Goal: Use online tool/utility

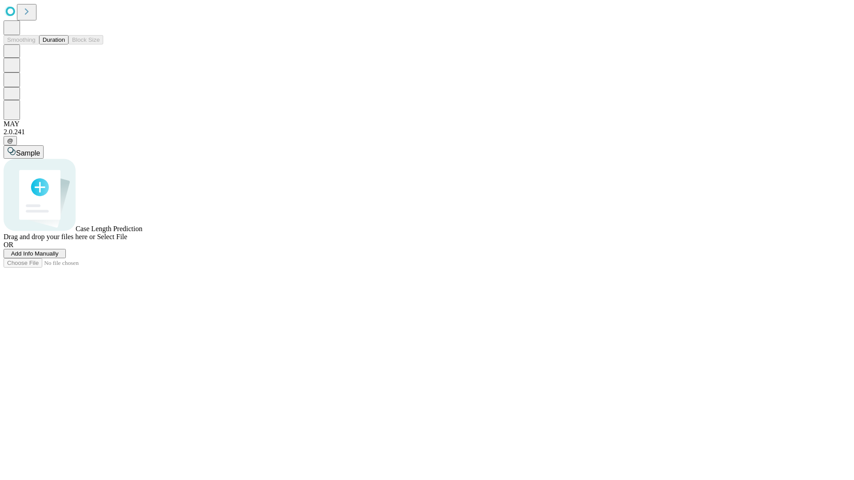
click at [127, 241] on span "Select File" at bounding box center [112, 237] width 30 height 8
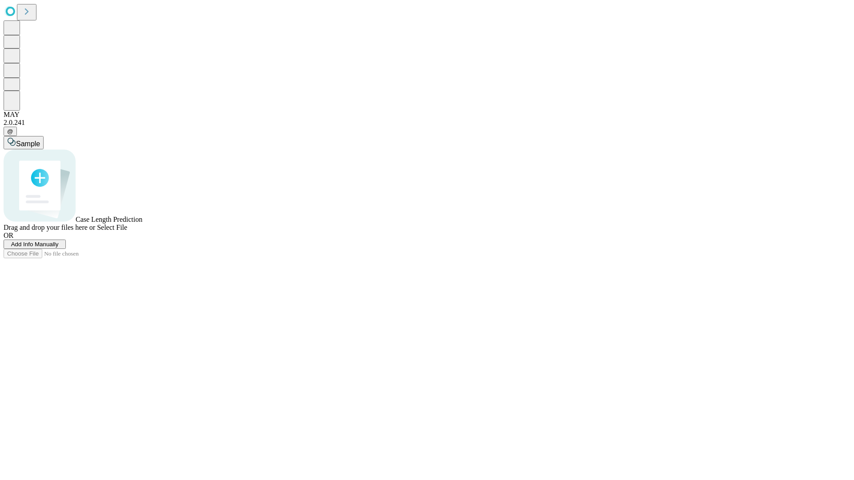
click at [127, 231] on span "Select File" at bounding box center [112, 228] width 30 height 8
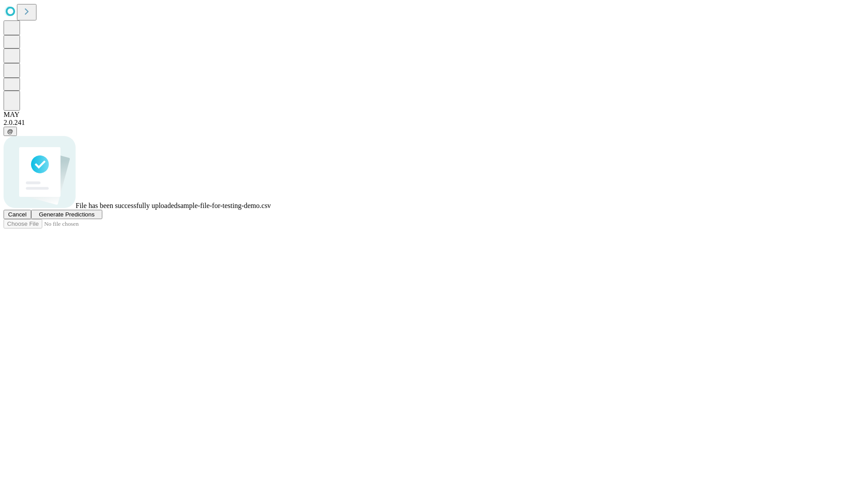
click at [94, 218] on span "Generate Predictions" at bounding box center [67, 214] width 56 height 7
